Goal: Information Seeking & Learning: Learn about a topic

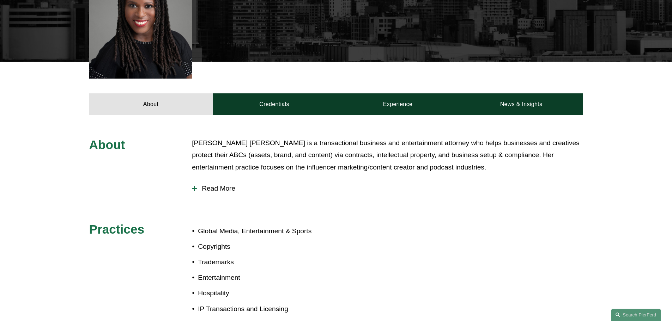
scroll to position [247, 0]
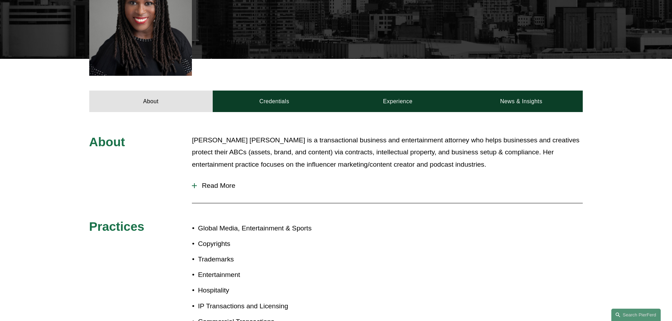
click at [223, 182] on span "Read More" at bounding box center [390, 186] width 386 height 8
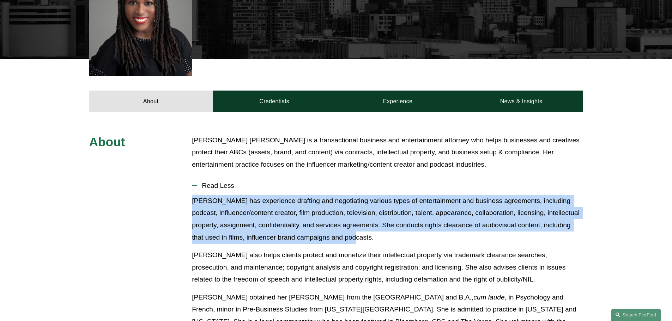
drag, startPoint x: 193, startPoint y: 177, endPoint x: 386, endPoint y: 213, distance: 196.0
click at [386, 213] on p "[PERSON_NAME] has experience drafting and negotiating various types of entertai…" at bounding box center [387, 219] width 391 height 49
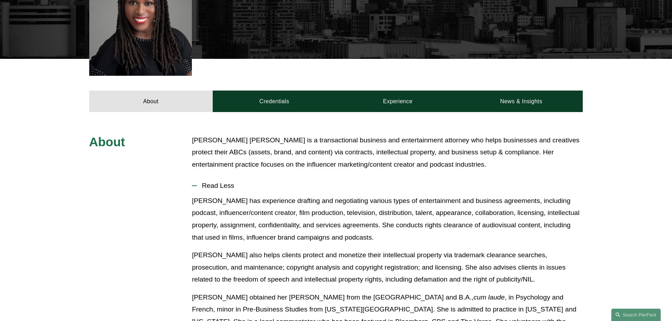
drag, startPoint x: 393, startPoint y: 213, endPoint x: 384, endPoint y: 214, distance: 8.9
click at [384, 214] on p "[PERSON_NAME] has experience drafting and negotiating various types of entertai…" at bounding box center [387, 219] width 391 height 49
click at [378, 214] on p "[PERSON_NAME] has experience drafting and negotiating various types of entertai…" at bounding box center [387, 219] width 391 height 49
drag, startPoint x: 376, startPoint y: 216, endPoint x: 370, endPoint y: 212, distance: 6.8
click at [370, 212] on p "[PERSON_NAME] has experience drafting and negotiating various types of entertai…" at bounding box center [387, 219] width 391 height 49
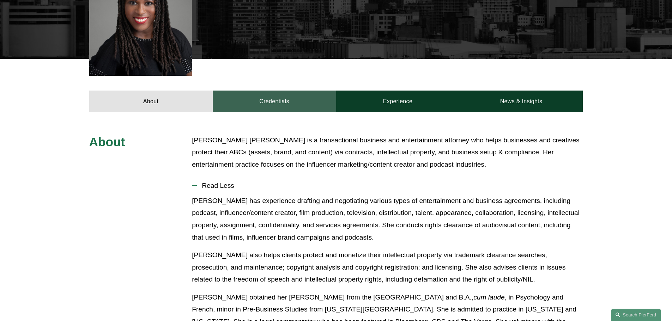
click at [289, 91] on link "Credentials" at bounding box center [274, 101] width 123 height 21
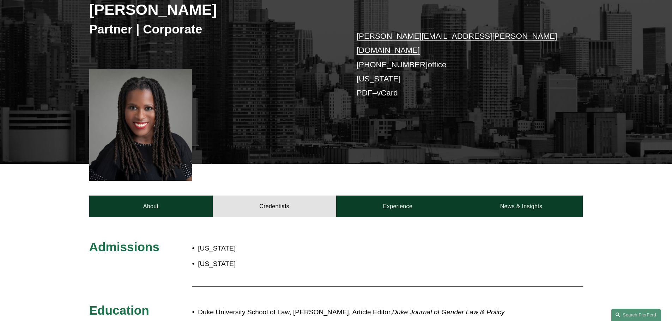
scroll to position [141, 0]
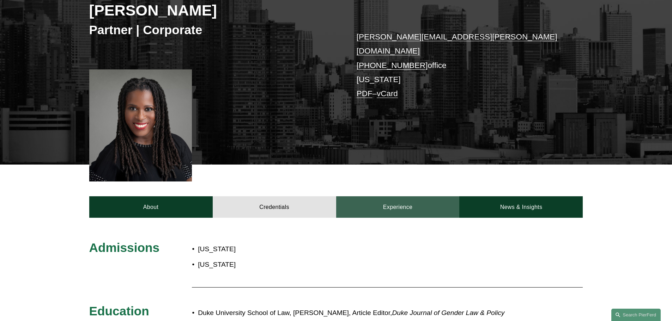
click at [395, 196] on link "Experience" at bounding box center [397, 206] width 123 height 21
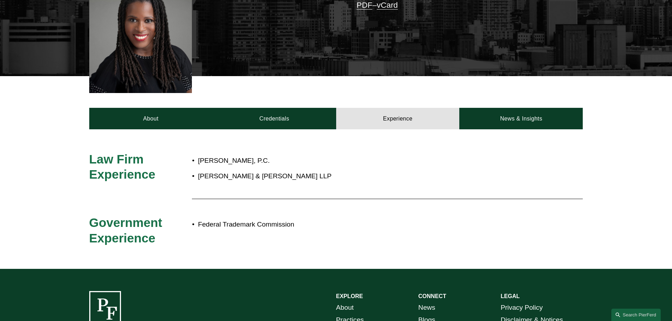
scroll to position [247, 0]
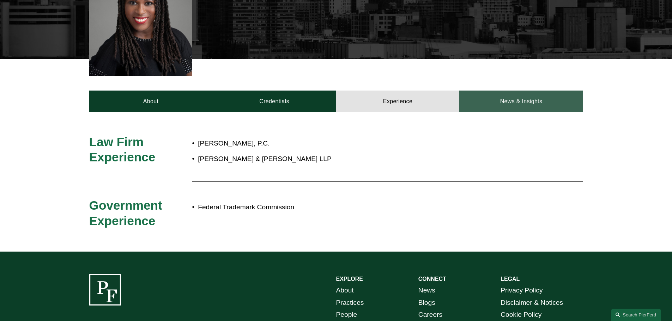
click at [499, 91] on link "News & Insights" at bounding box center [520, 101] width 123 height 21
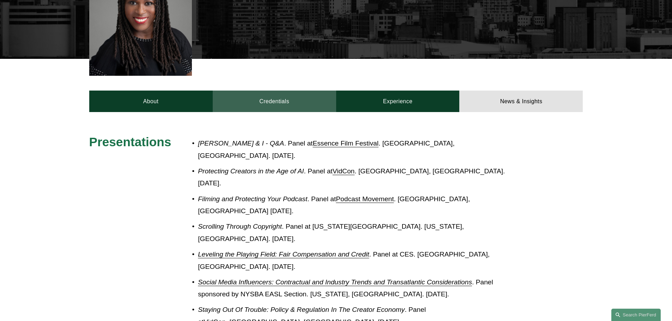
click at [297, 91] on link "Credentials" at bounding box center [274, 101] width 123 height 21
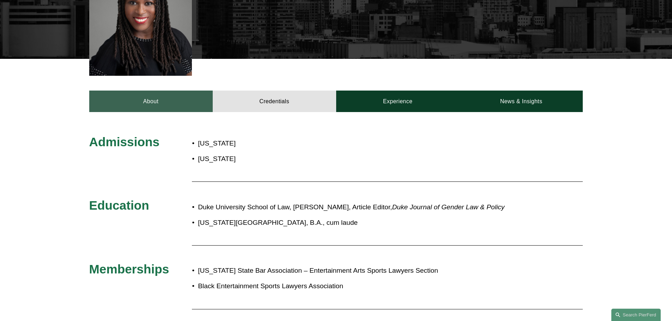
click at [151, 91] on link "About" at bounding box center [150, 101] width 123 height 21
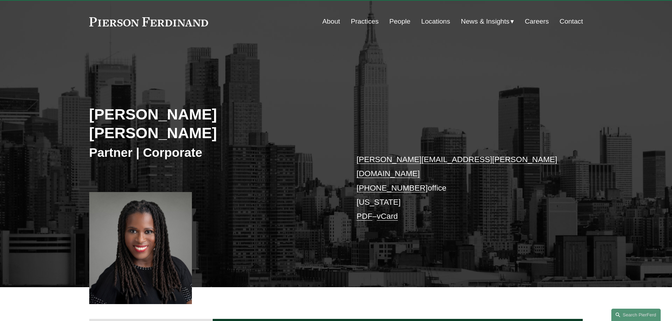
scroll to position [0, 0]
